Goal: Information Seeking & Learning: Learn about a topic

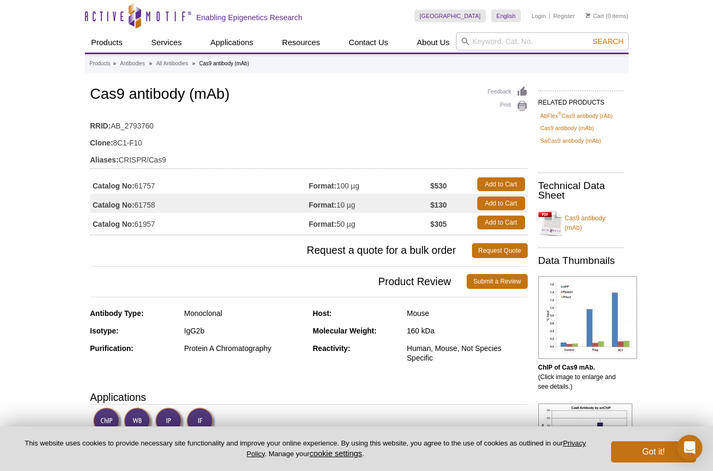
drag, startPoint x: 25, startPoint y: 140, endPoint x: 26, endPoint y: 134, distance: 5.9
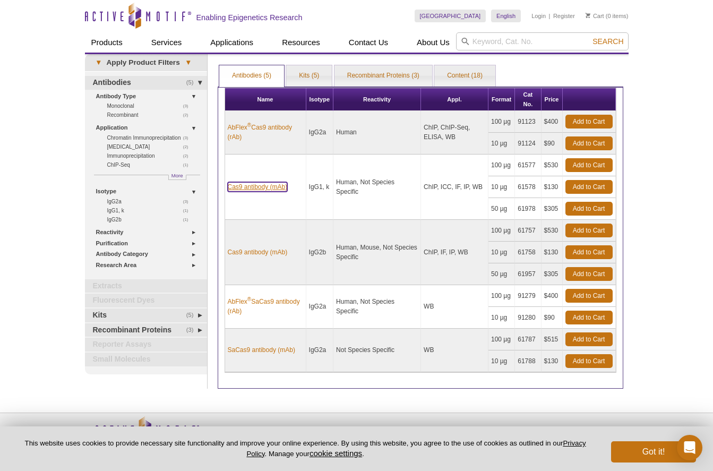
click at [267, 184] on link "Cas9 antibody (mAb)" at bounding box center [258, 187] width 60 height 10
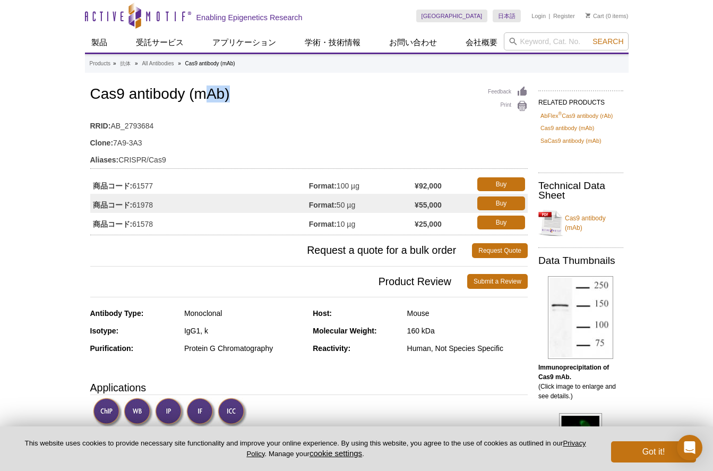
drag, startPoint x: 237, startPoint y: 93, endPoint x: 207, endPoint y: 100, distance: 30.5
click at [207, 100] on h1 "Cas9 antibody (mAb)" at bounding box center [309, 95] width 438 height 18
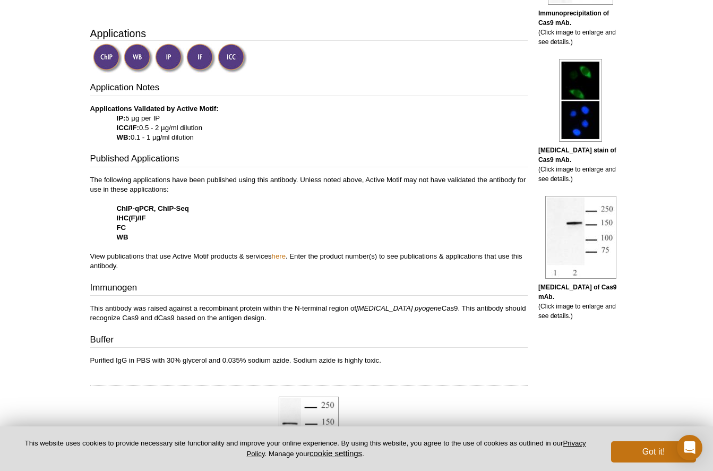
scroll to position [240, 0]
